Goal: Task Accomplishment & Management: Use online tool/utility

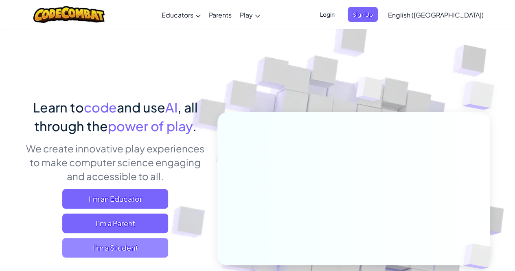
click at [151, 254] on span "I'm a Student" at bounding box center [115, 248] width 106 height 20
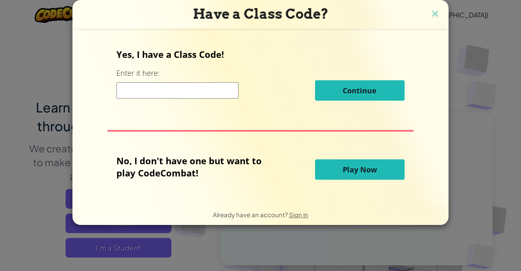
click at [351, 168] on span "Play Now" at bounding box center [360, 169] width 34 height 10
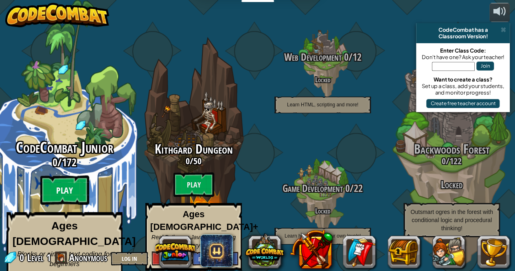
click at [63, 181] on btn "Play" at bounding box center [64, 189] width 49 height 29
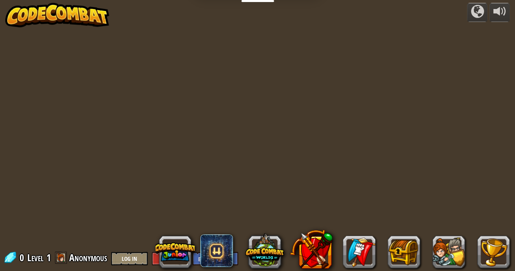
scroll to position [0, 0]
click at [186, 154] on div at bounding box center [257, 135] width 390 height 271
click at [198, 257] on div at bounding box center [337, 251] width 346 height 33
click at [138, 256] on button "Log In" at bounding box center [129, 257] width 37 height 13
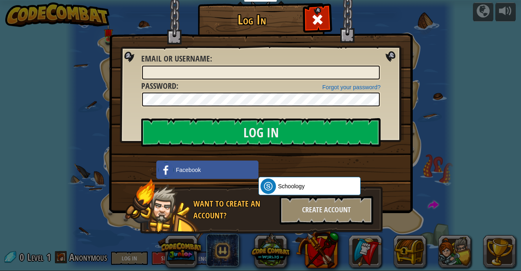
click at [430, 59] on div "Log In Unknown Error Email or Username : Forgot your password? Password : Log I…" at bounding box center [260, 135] width 521 height 271
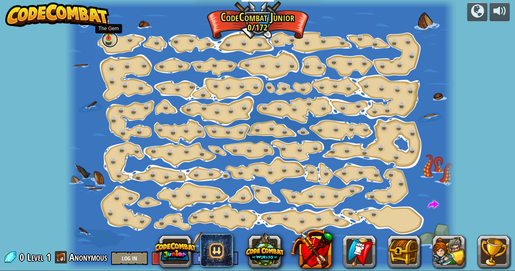
click at [109, 41] on link at bounding box center [110, 39] width 16 height 16
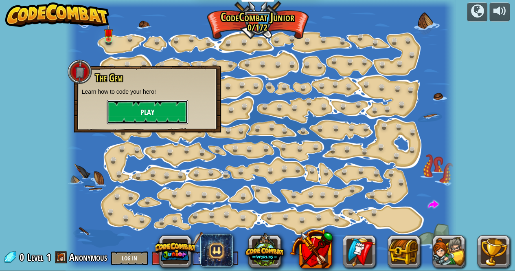
click at [159, 115] on button "Play" at bounding box center [147, 112] width 81 height 24
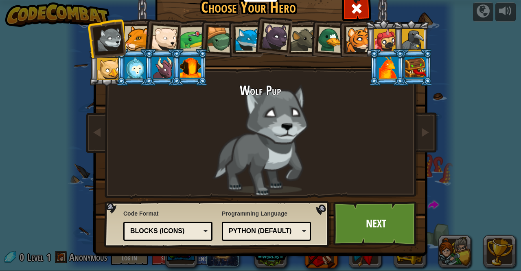
click at [137, 34] on div at bounding box center [137, 38] width 25 height 25
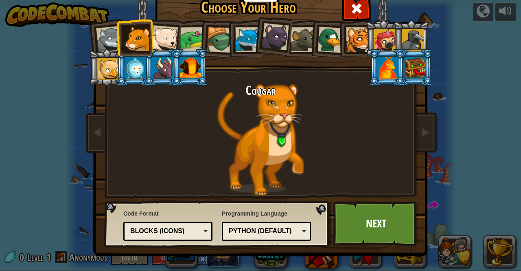
click at [195, 227] on div "Blocks (Icons)" at bounding box center [165, 230] width 70 height 9
click at [198, 226] on div "Text code" at bounding box center [165, 230] width 70 height 9
click at [207, 213] on div "Code Format Text code Blocks and code Blocks Blocks (Icons) Text code Blocks - …" at bounding box center [167, 224] width 89 height 35
click at [261, 228] on div "Python (Default)" at bounding box center [264, 230] width 70 height 9
click at [273, 212] on div "Programming Language Python (Default) JavaScript Lua C++ Java (Experimental) Py…" at bounding box center [266, 224] width 89 height 35
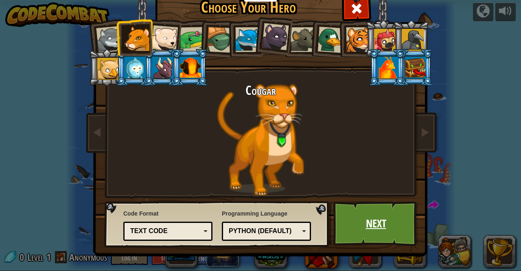
click at [380, 229] on link "Next" at bounding box center [375, 223] width 85 height 45
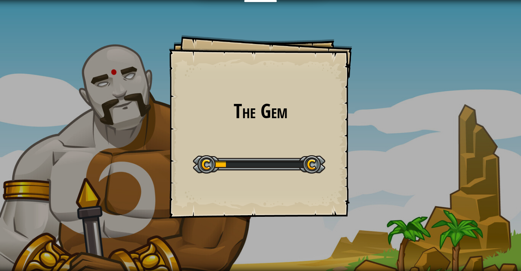
click at [289, 146] on div "The Gem Goals Start Level Error loading from server. Try refreshing the page. Y…" at bounding box center [260, 126] width 183 height 183
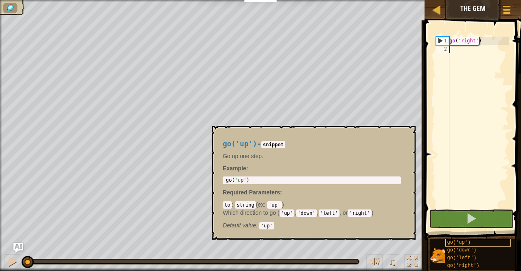
scroll to position [6, 0]
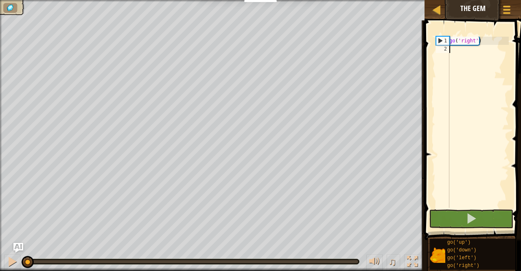
click at [448, 48] on div "2" at bounding box center [442, 49] width 13 height 8
click at [443, 48] on div "2" at bounding box center [442, 49] width 13 height 8
click at [455, 51] on div "go ( 'right' )" at bounding box center [478, 130] width 61 height 187
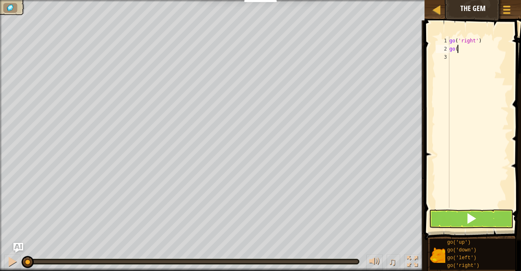
scroll to position [4, 0]
type textarea "go('"
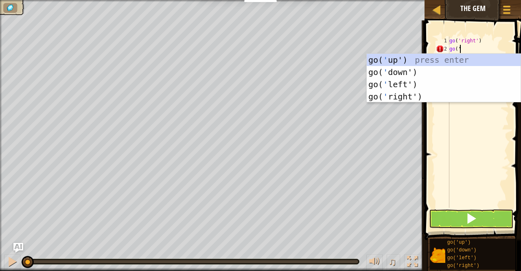
click at [398, 75] on div "go( ' up') press enter go( ' down') press enter go( ' left') press enter go( ' …" at bounding box center [444, 90] width 154 height 73
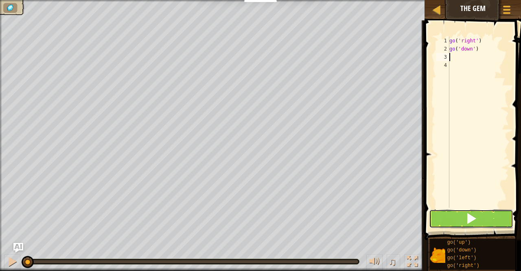
click at [469, 216] on span at bounding box center [471, 217] width 11 height 11
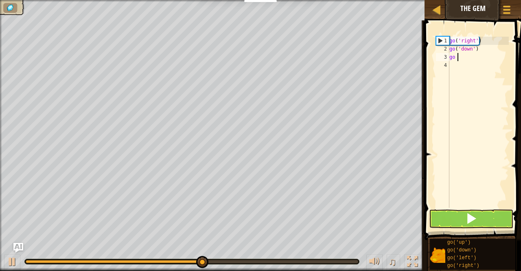
type textarea "go r"
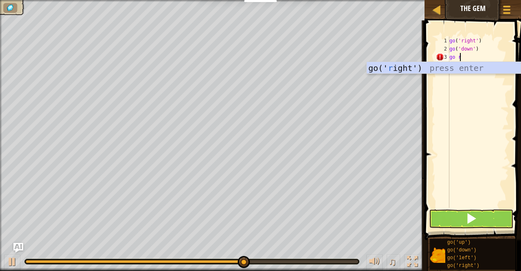
click at [396, 67] on div "go(' r ight') press enter" at bounding box center [444, 80] width 154 height 37
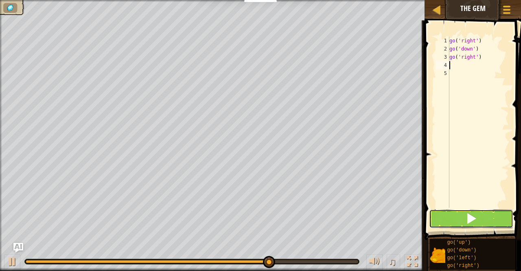
click at [474, 222] on span at bounding box center [471, 217] width 11 height 11
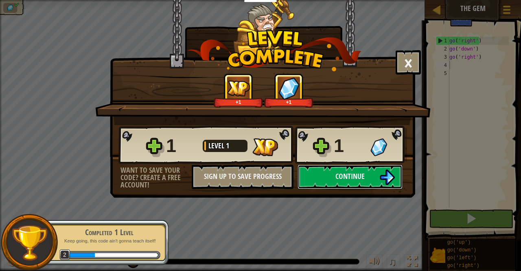
click at [356, 173] on span "Continue" at bounding box center [349, 176] width 29 height 10
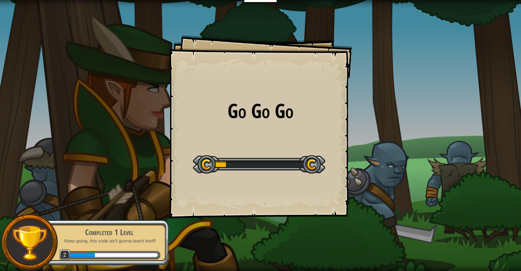
click at [243, 158] on div at bounding box center [259, 164] width 132 height 18
drag, startPoint x: 243, startPoint y: 158, endPoint x: 256, endPoint y: 162, distance: 13.6
click at [255, 162] on div at bounding box center [259, 164] width 132 height 18
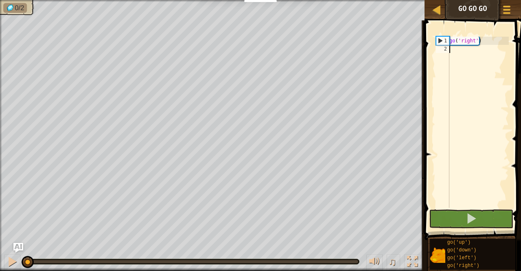
scroll to position [4, 0]
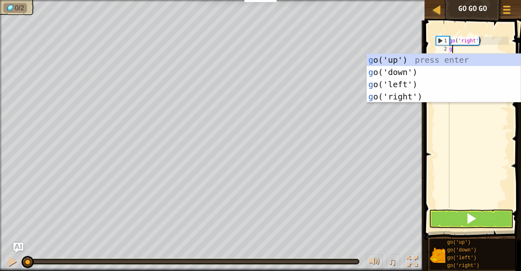
type textarea "go"
click at [397, 61] on div "go ('up') press enter go ('down') press enter go ('left') press enter go ('righ…" at bounding box center [444, 90] width 154 height 73
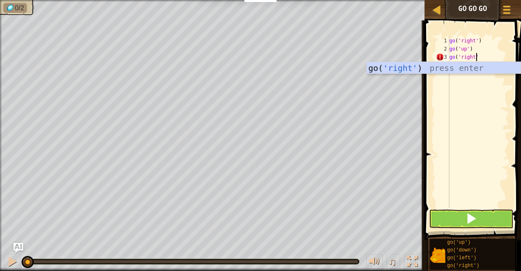
scroll to position [4, 2]
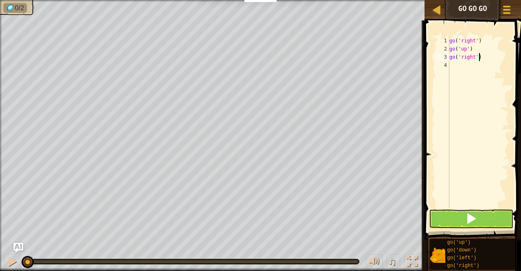
type textarea "go('right')"
click at [471, 220] on span at bounding box center [471, 217] width 11 height 11
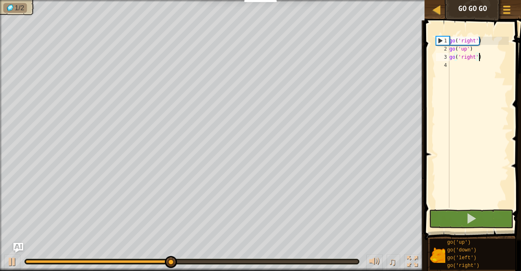
click at [457, 67] on div "go ( 'right' ) go ( 'up' ) go ( 'right' )" at bounding box center [478, 130] width 61 height 187
click at [449, 56] on div "go ( 'right' ) go ( 'up' ) go ( 'right' )" at bounding box center [478, 130] width 61 height 187
type textarea "go('right')"
click at [481, 55] on div "go ( 'right' ) go ( 'up' ) go ( 'right' )" at bounding box center [478, 130] width 61 height 187
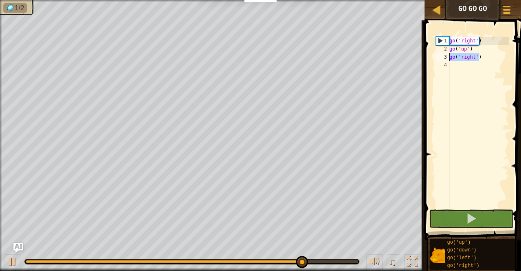
drag, startPoint x: 481, startPoint y: 55, endPoint x: 447, endPoint y: 57, distance: 34.3
click at [447, 57] on div "go('right') 1 2 3 4 go ( 'right' ) go ( 'up' ) go ( 'right' ) ההההההההההההההההה…" at bounding box center [471, 122] width 74 height 171
click at [455, 65] on div "go ( 'right' ) go ( 'up' ) go ( 'right' )" at bounding box center [478, 130] width 61 height 187
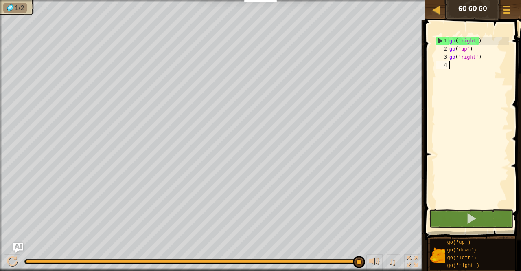
paste textarea "go('right')"
type textarea "go('right')"
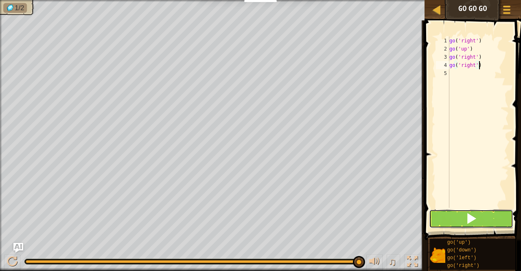
click at [486, 222] on button at bounding box center [471, 218] width 84 height 19
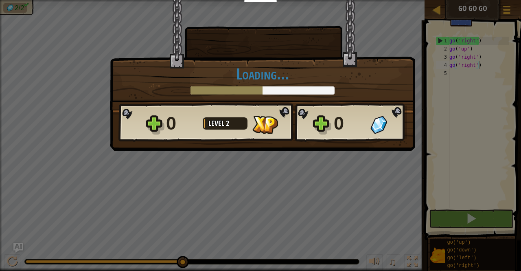
click at [341, 166] on div "× How fun was this level? Loading... Reticulating Splines... Loading... 0 Level…" at bounding box center [260, 135] width 521 height 271
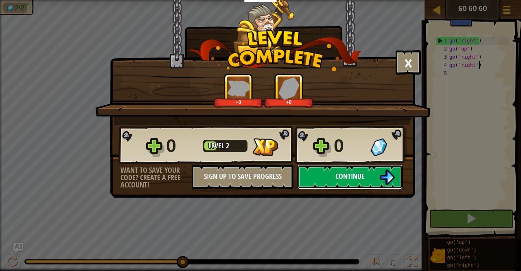
click at [341, 177] on span "Continue" at bounding box center [349, 176] width 29 height 10
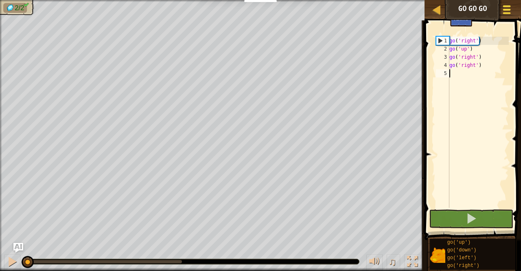
click at [510, 2] on button "Game Menu" at bounding box center [507, 11] width 22 height 20
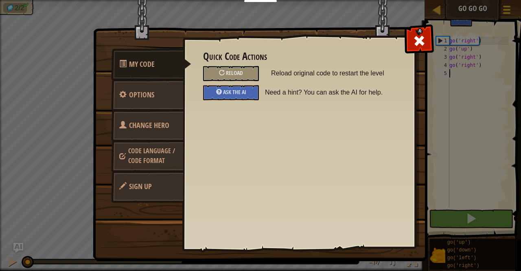
click at [166, 151] on span "Code Language / Code Format" at bounding box center [151, 155] width 47 height 19
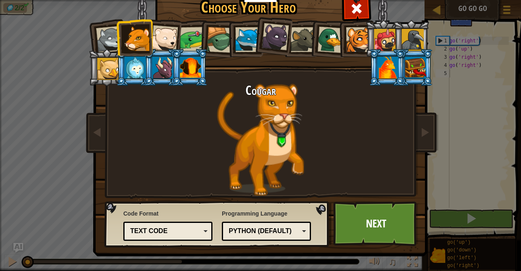
click at [166, 37] on div at bounding box center [164, 38] width 27 height 27
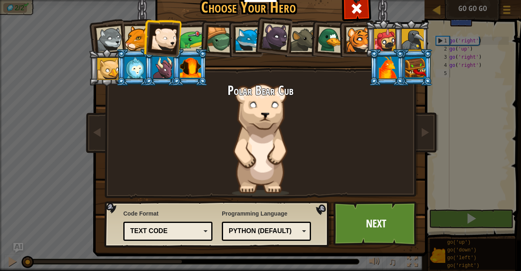
click at [166, 37] on div at bounding box center [164, 38] width 27 height 27
click at [163, 62] on div at bounding box center [162, 68] width 21 height 22
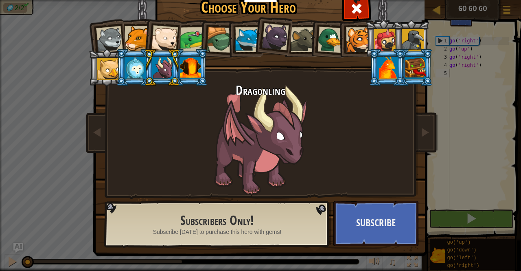
click at [288, 214] on h2 "Subscribers Only!" at bounding box center [217, 220] width 188 height 14
click at [162, 41] on div at bounding box center [164, 38] width 27 height 27
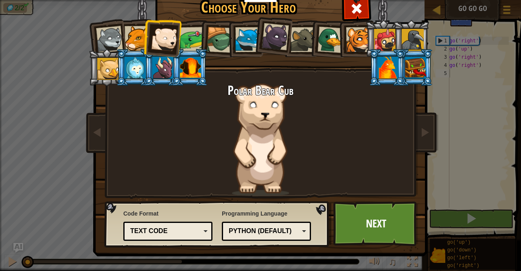
click at [269, 230] on div "Python (Default)" at bounding box center [264, 230] width 70 height 9
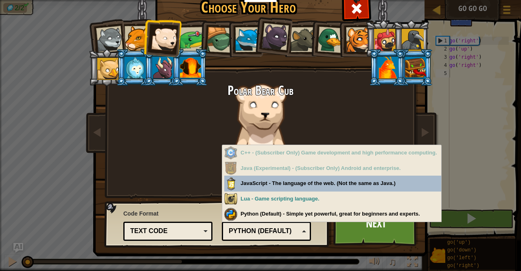
click at [269, 230] on div "Python (Default)" at bounding box center [264, 230] width 70 height 9
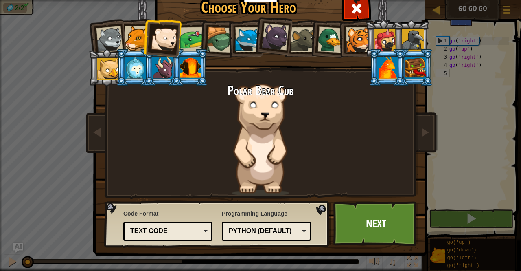
click at [266, 229] on div "Python (Default)" at bounding box center [264, 230] width 70 height 9
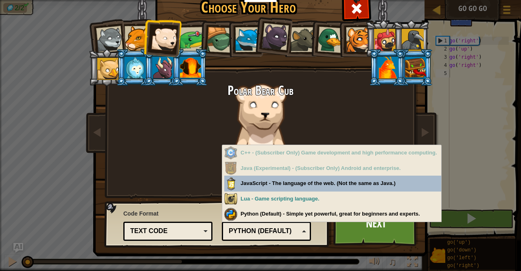
click at [266, 229] on div "Python (Default)" at bounding box center [264, 230] width 70 height 9
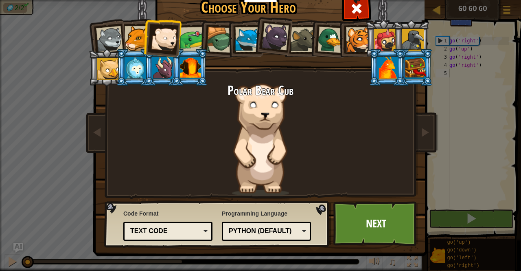
click at [267, 232] on div "Python (Default)" at bounding box center [264, 230] width 70 height 9
click at [203, 231] on div "Text code" at bounding box center [168, 231] width 79 height 13
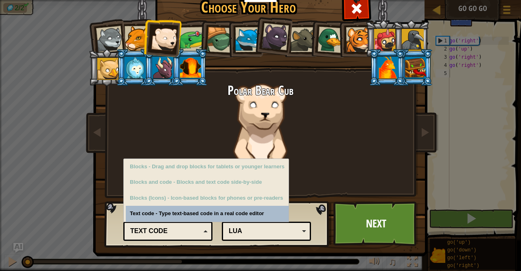
click at [203, 231] on div "Text code" at bounding box center [168, 231] width 79 height 13
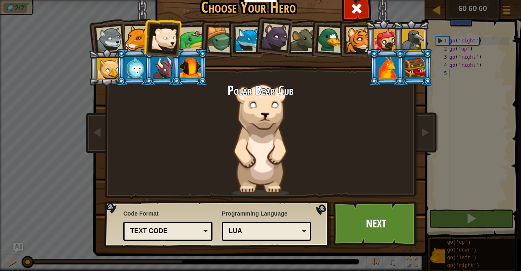
click at [203, 231] on div "Text code" at bounding box center [168, 231] width 79 height 13
click at [369, 225] on link "Next" at bounding box center [375, 223] width 85 height 45
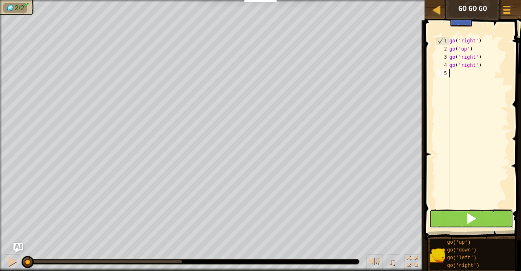
click at [461, 223] on button at bounding box center [471, 218] width 84 height 19
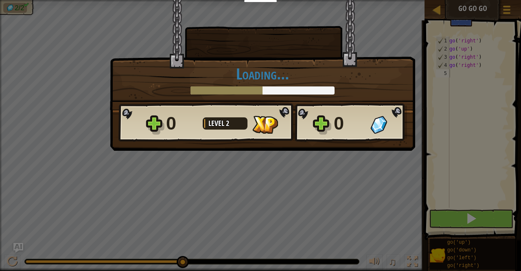
scroll to position [4, 0]
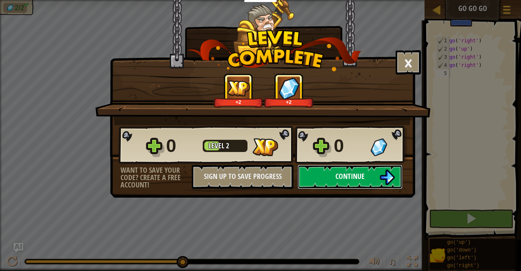
click at [362, 169] on button "Continue" at bounding box center [349, 176] width 105 height 24
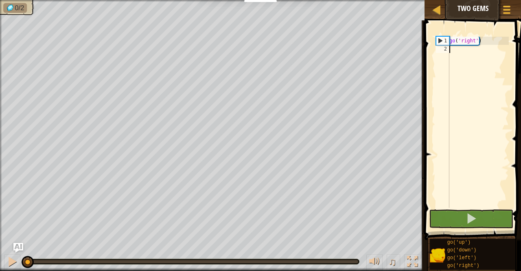
click at [470, 53] on div "go ( 'right' )" at bounding box center [478, 130] width 61 height 187
type textarea "g"
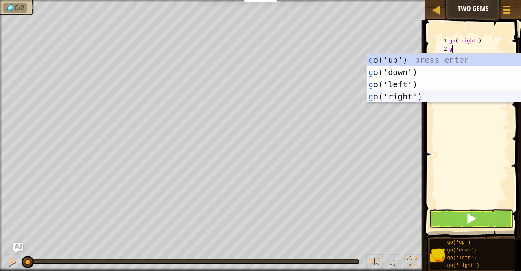
click at [404, 94] on div "g o('up') press enter g o('down') press enter g o('left') press enter g o('righ…" at bounding box center [444, 90] width 154 height 73
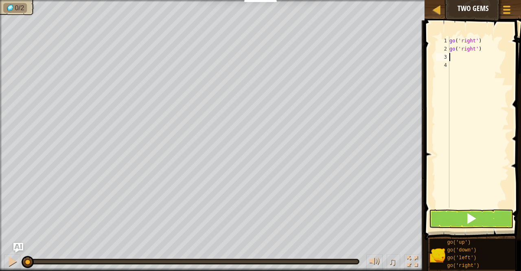
type textarea "g"
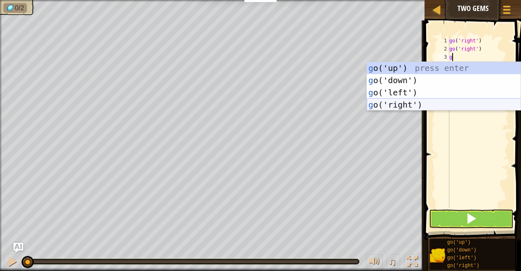
click at [407, 100] on div "g o('up') press enter g o('down') press enter g o('left') press enter g o('righ…" at bounding box center [444, 98] width 154 height 73
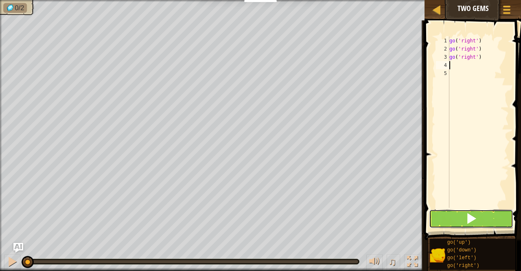
click at [475, 224] on span at bounding box center [471, 217] width 11 height 11
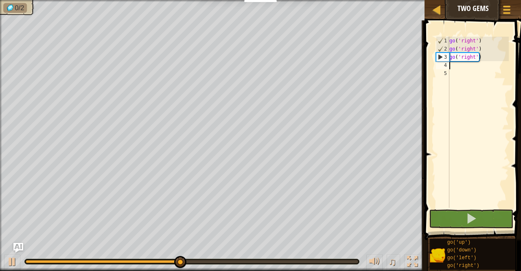
type textarea "g"
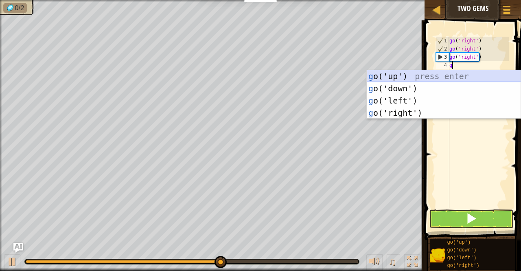
click at [390, 78] on div "g o('up') press enter g o('down') press enter g o('left') press enter g o('righ…" at bounding box center [444, 106] width 154 height 73
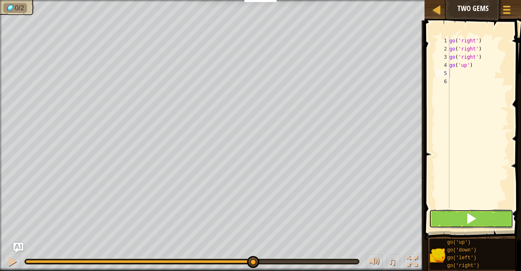
click at [479, 222] on button at bounding box center [471, 218] width 84 height 19
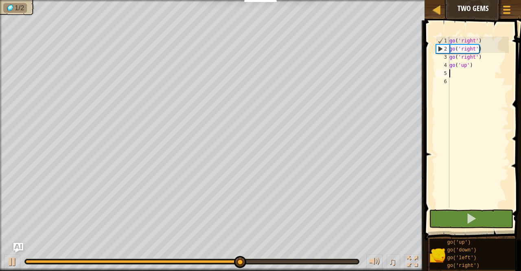
click at [457, 75] on div "go ( 'right' ) go ( 'right' ) go ( 'right' ) go ( 'up' )" at bounding box center [478, 130] width 61 height 187
type textarea "g"
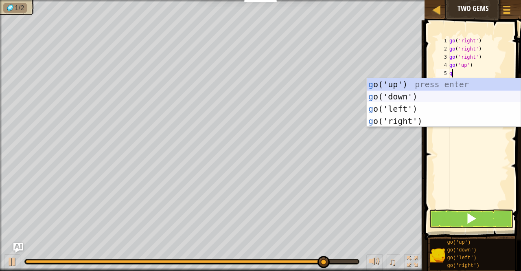
click at [394, 97] on div "g o('up') press enter g o('down') press enter g o('left') press enter g o('righ…" at bounding box center [444, 114] width 154 height 73
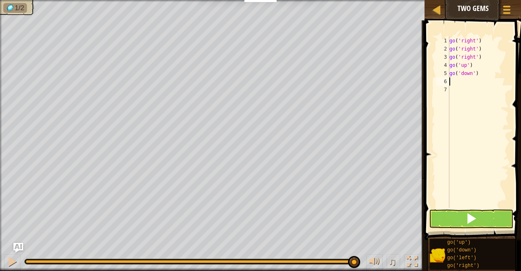
type textarea "g"
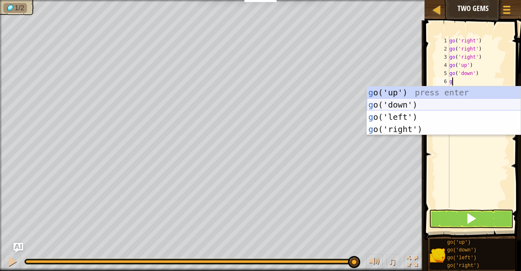
click at [405, 102] on div "g o('up') press enter g o('down') press enter g o('left') press enter g o('righ…" at bounding box center [444, 122] width 154 height 73
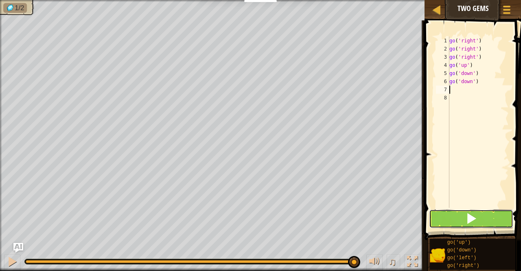
click at [475, 219] on span at bounding box center [471, 217] width 11 height 11
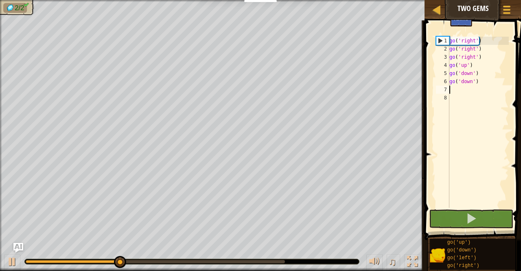
click at [216, 258] on div "♫" at bounding box center [212, 259] width 424 height 24
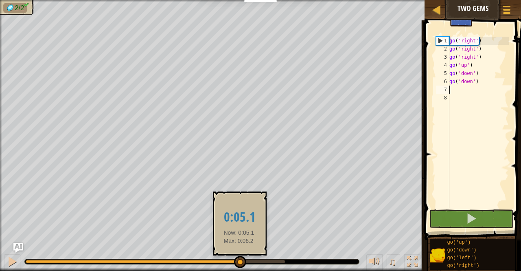
drag, startPoint x: 165, startPoint y: 258, endPoint x: 239, endPoint y: 261, distance: 73.7
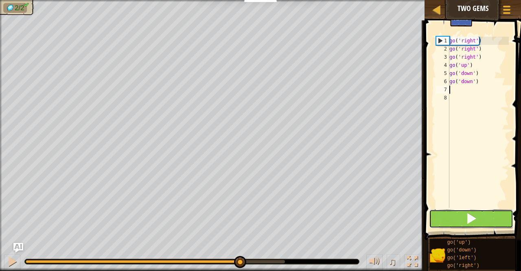
click at [470, 216] on span at bounding box center [471, 217] width 11 height 11
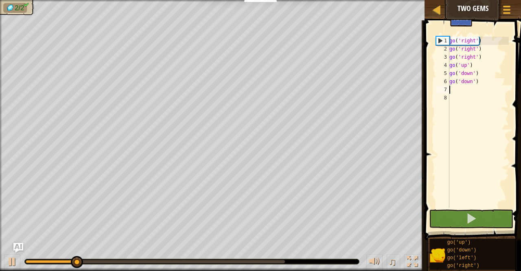
click at [135, 262] on div at bounding box center [155, 261] width 259 height 3
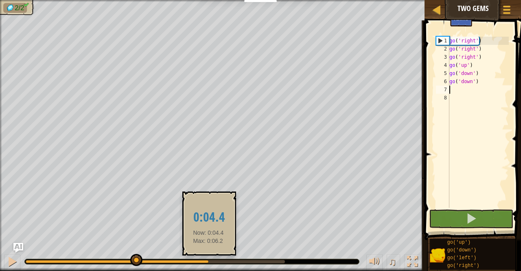
drag, startPoint x: 187, startPoint y: 261, endPoint x: 208, endPoint y: 262, distance: 21.2
click at [208, 262] on div at bounding box center [155, 261] width 259 height 3
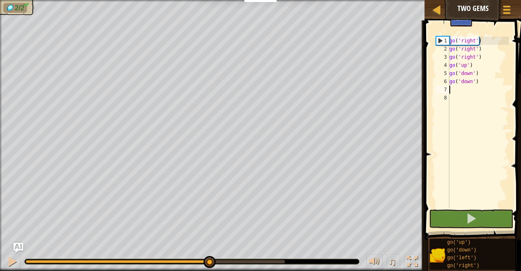
click at [225, 259] on div at bounding box center [192, 261] width 334 height 5
drag, startPoint x: 225, startPoint y: 258, endPoint x: 271, endPoint y: 263, distance: 45.8
click at [271, 263] on div at bounding box center [192, 261] width 334 height 5
click at [270, 261] on div at bounding box center [155, 261] width 259 height 3
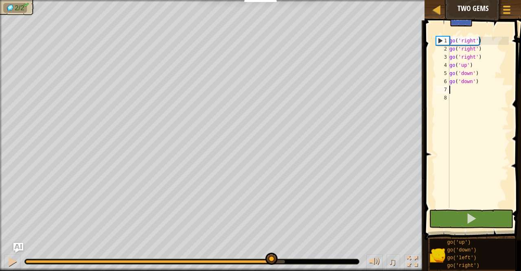
click at [270, 261] on div at bounding box center [271, 258] width 12 height 12
click at [10, 258] on div at bounding box center [12, 261] width 11 height 11
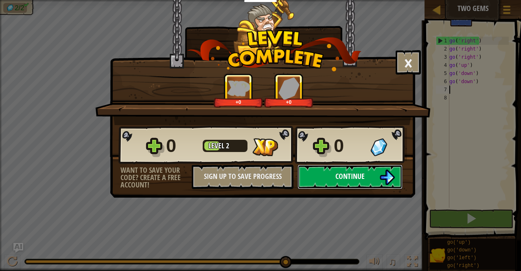
click at [330, 176] on button "Continue" at bounding box center [349, 176] width 105 height 24
